Goal: Complete application form

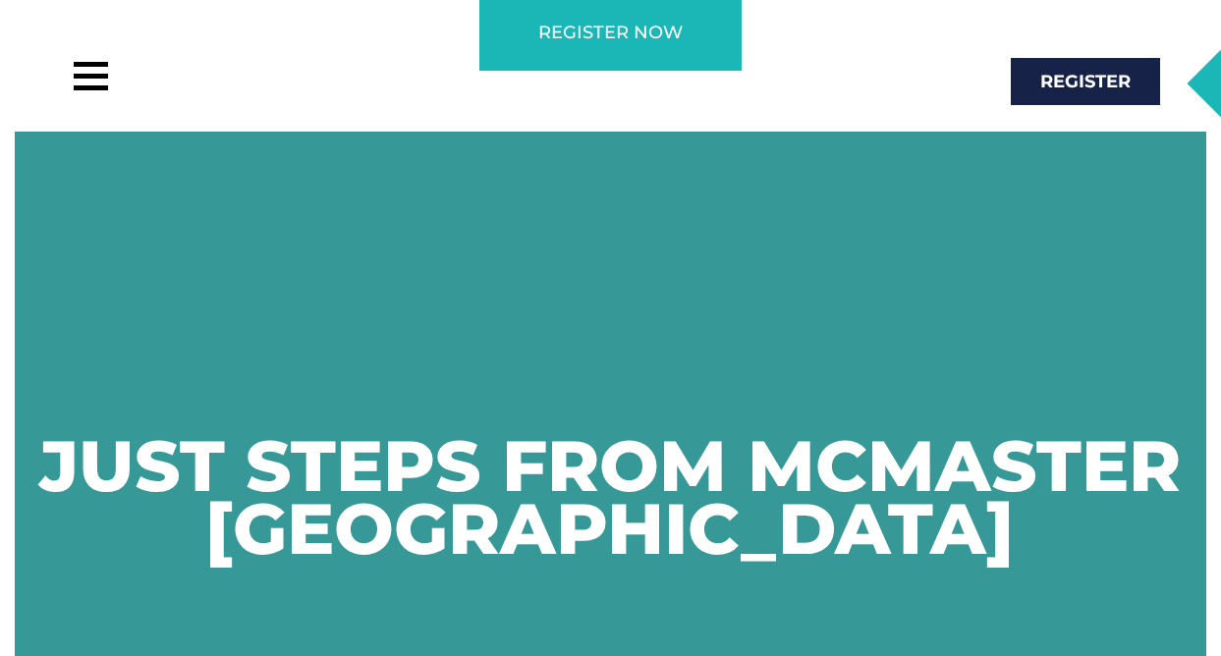
scroll to position [2524, 0]
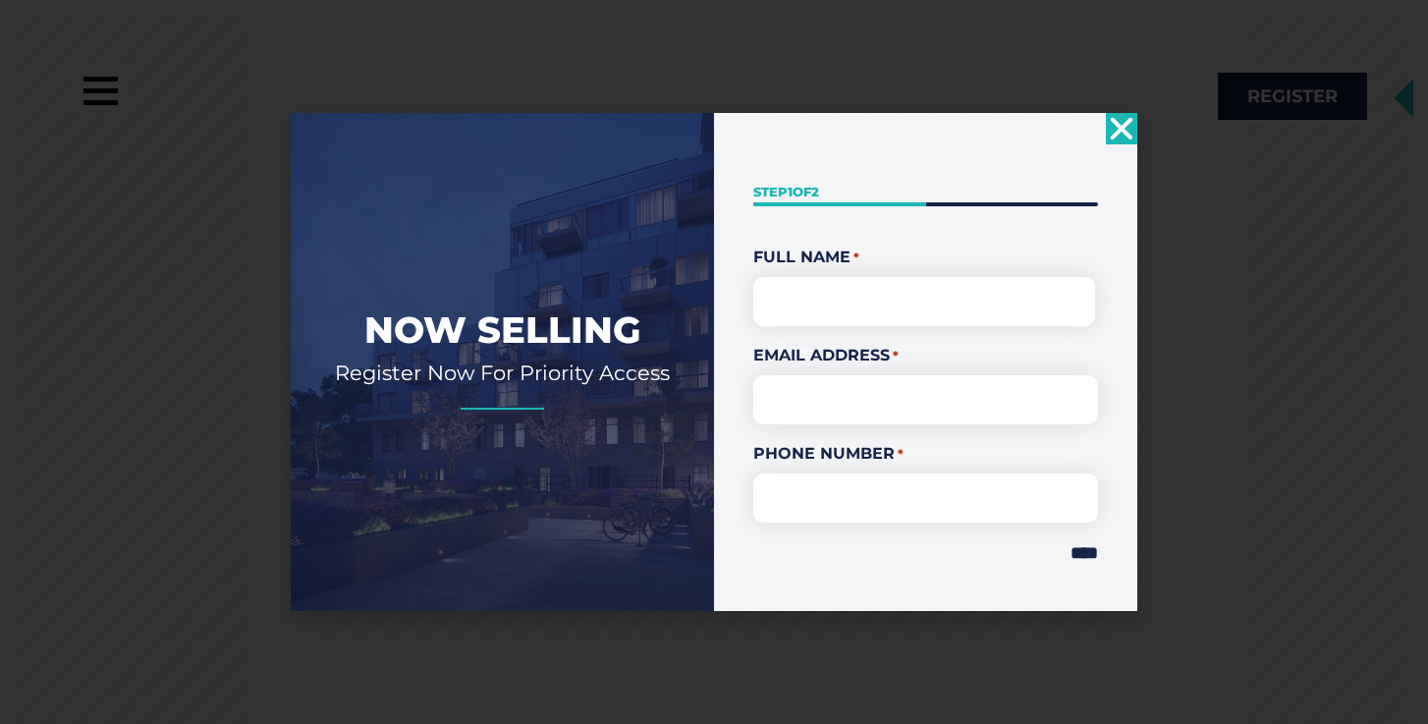
click at [1117, 127] on icon "Close" at bounding box center [1121, 128] width 31 height 31
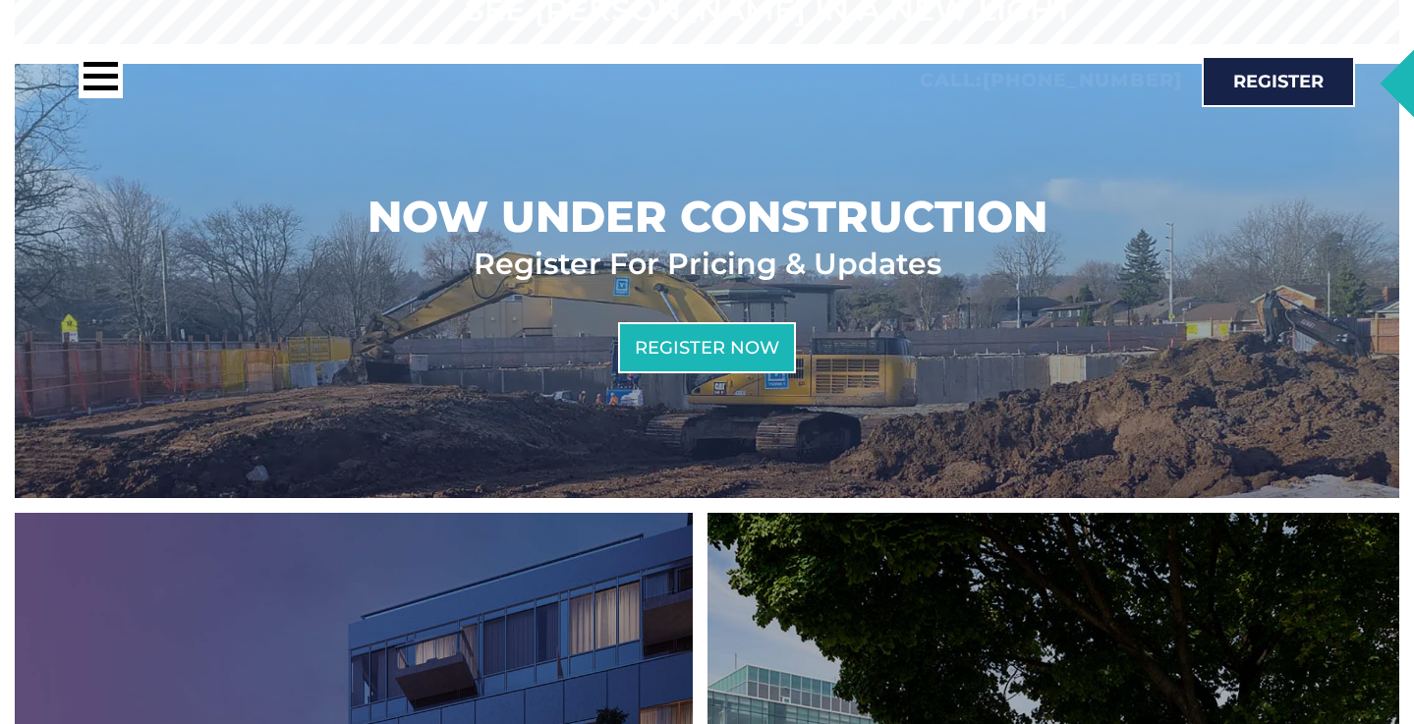
scroll to position [700, 0]
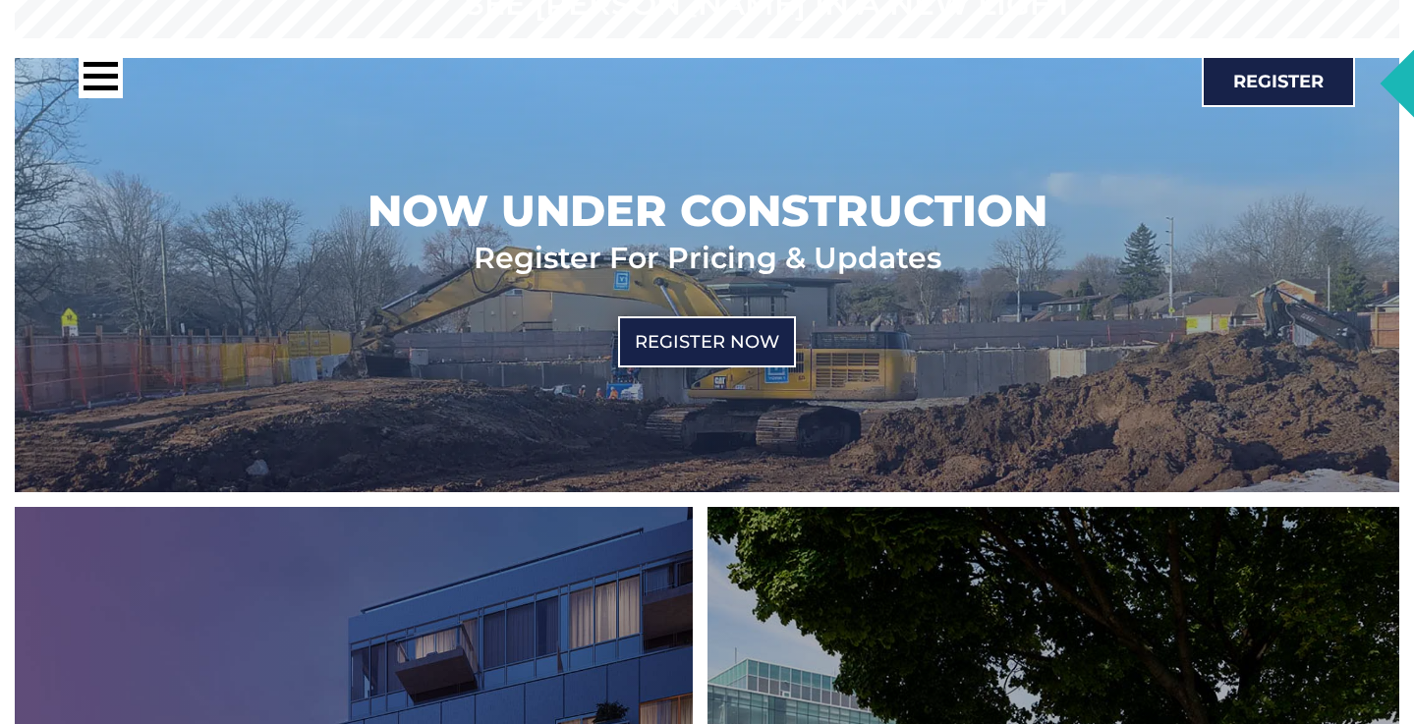
click at [698, 349] on span "Register Now" at bounding box center [707, 342] width 144 height 18
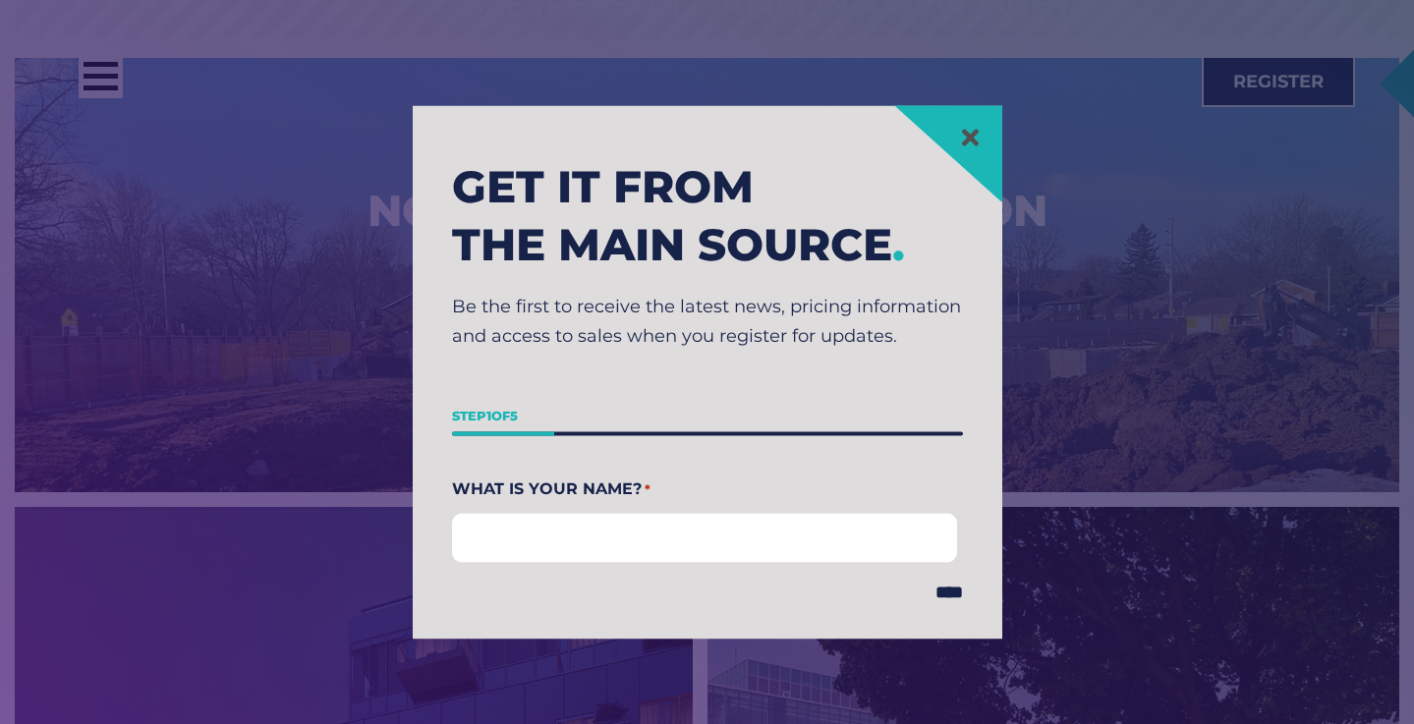
click at [651, 531] on input "First" at bounding box center [705, 537] width 506 height 49
click at [968, 133] on icon at bounding box center [969, 137] width 17 height 17
